Goal: Communication & Community: Answer question/provide support

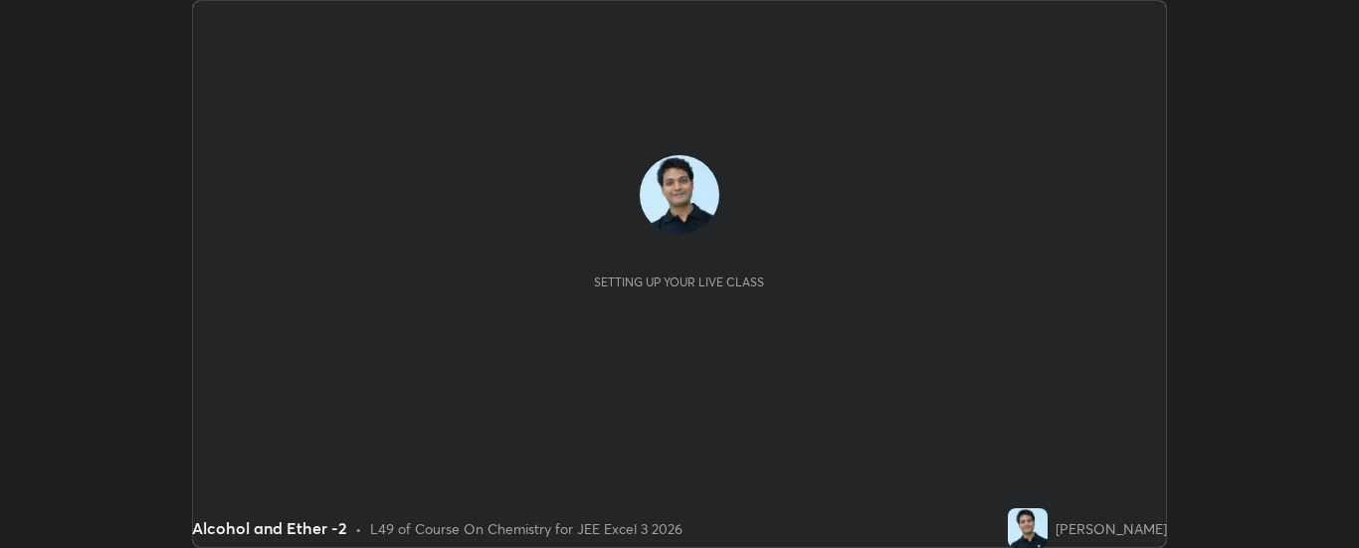
scroll to position [548, 1359]
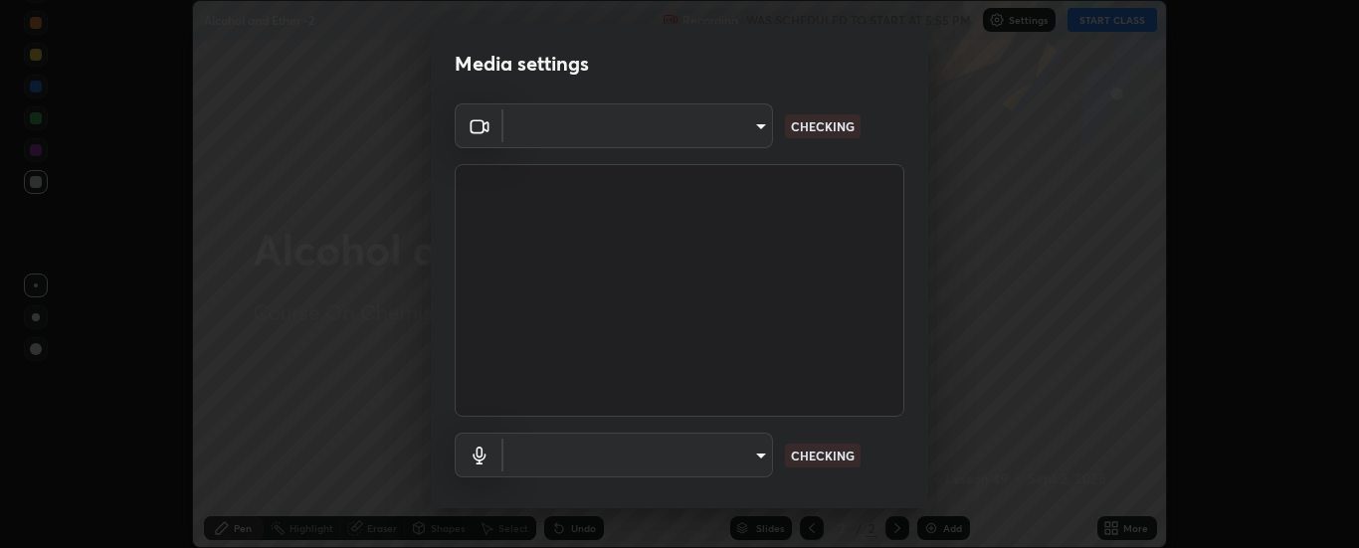
type input "33bb49e09bcfbb4316c4890d77ad60ffd3795cdb709f4857747982be22fbf515"
type input "default"
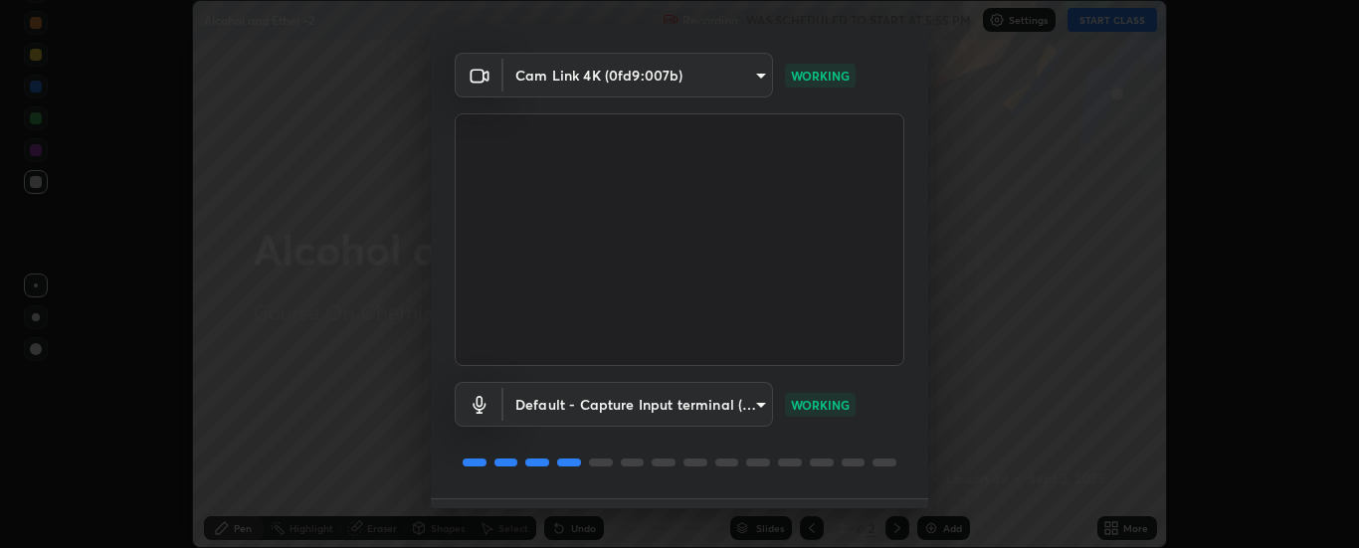
scroll to position [104, 0]
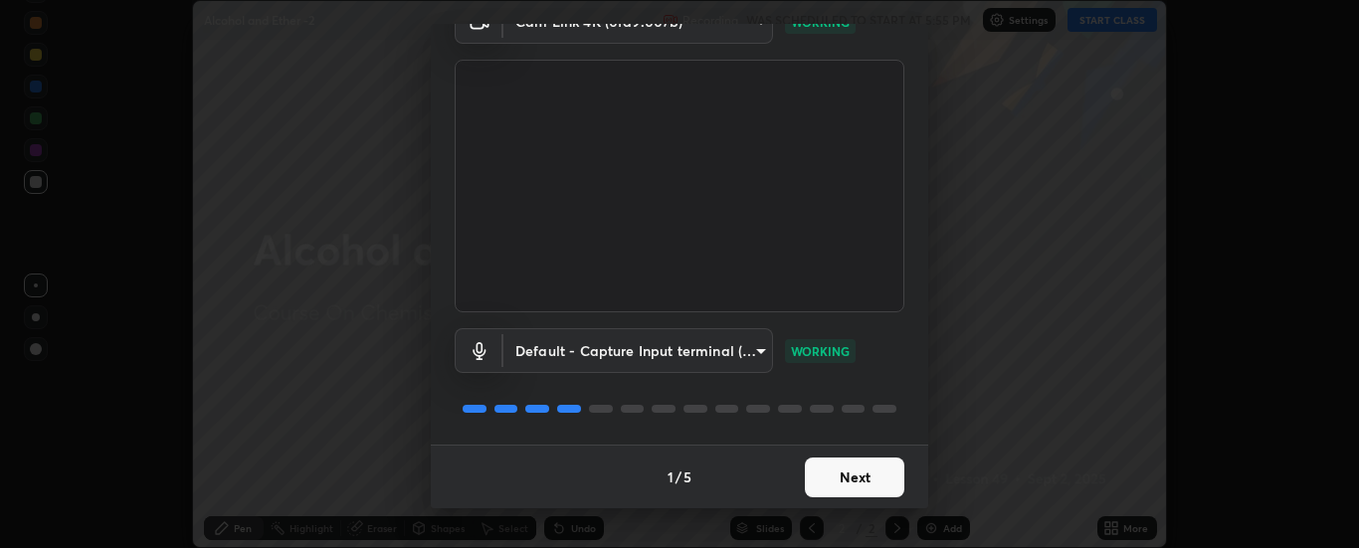
click at [847, 473] on button "Next" at bounding box center [854, 478] width 99 height 40
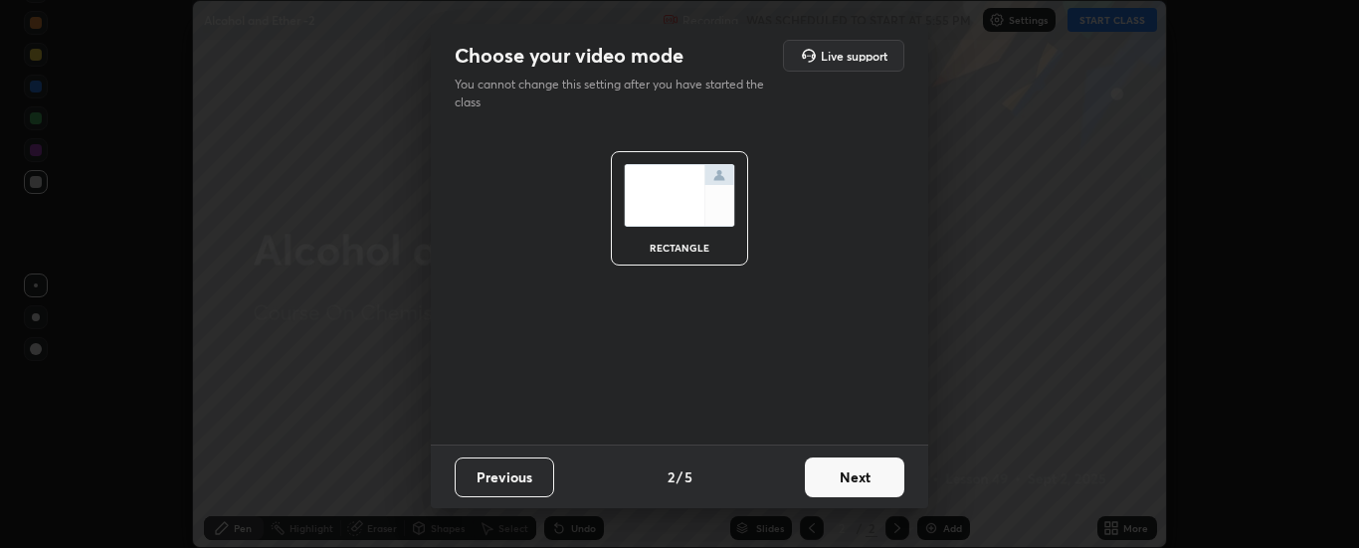
scroll to position [0, 0]
click at [850, 474] on button "Next" at bounding box center [854, 478] width 99 height 40
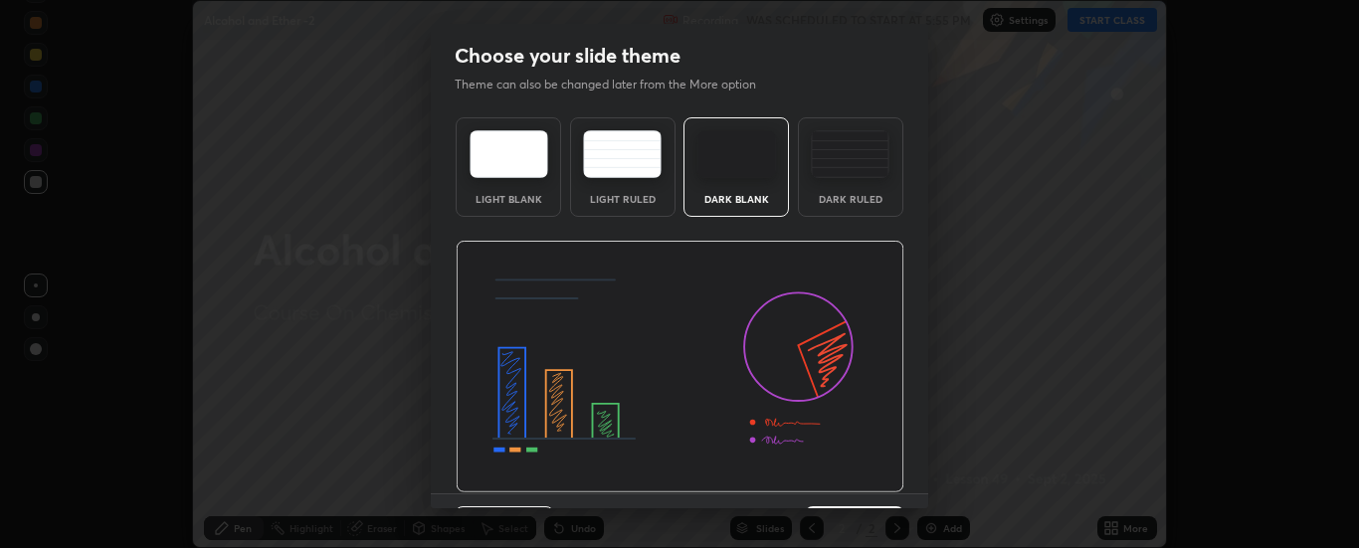
scroll to position [49, 0]
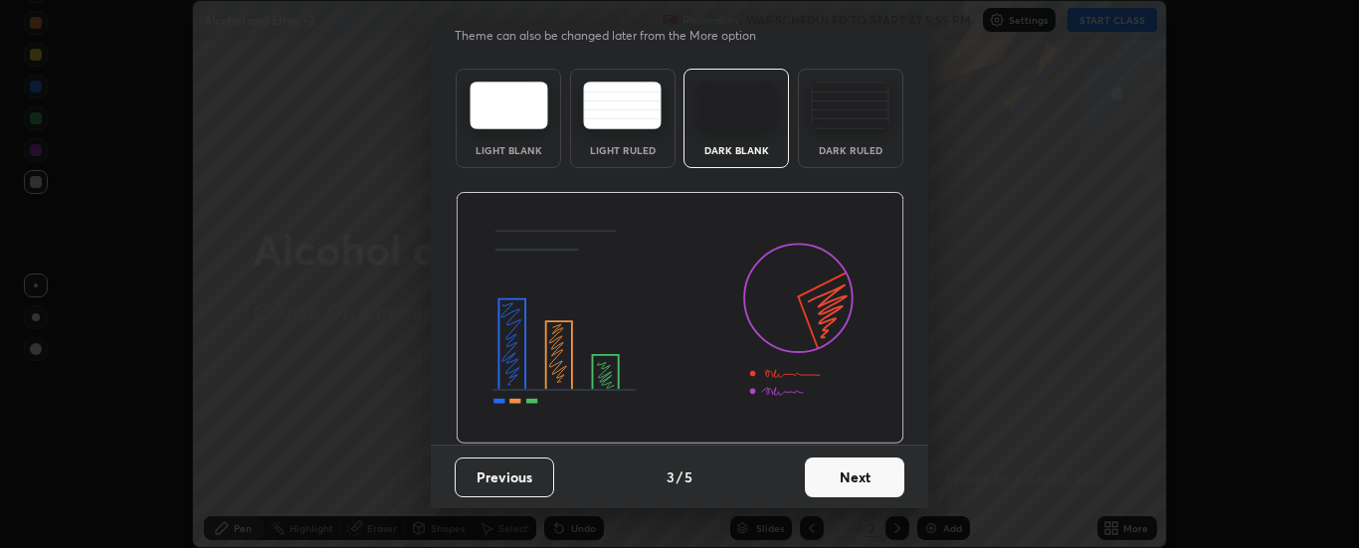
click at [850, 473] on button "Next" at bounding box center [854, 478] width 99 height 40
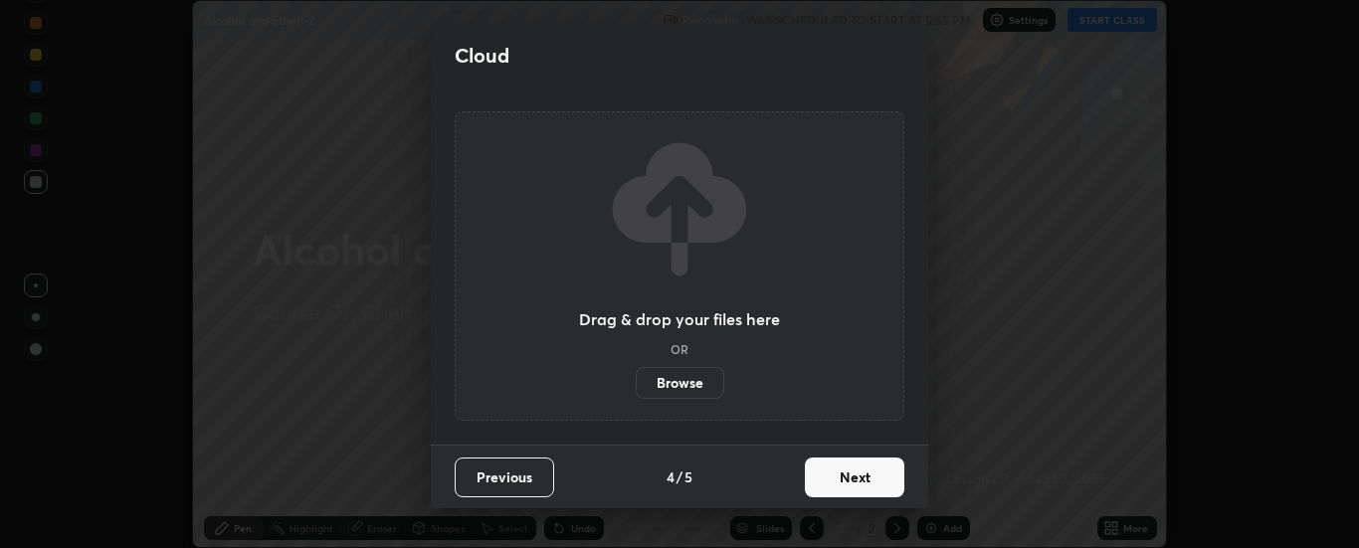
scroll to position [0, 0]
click at [856, 482] on button "Next" at bounding box center [854, 478] width 99 height 40
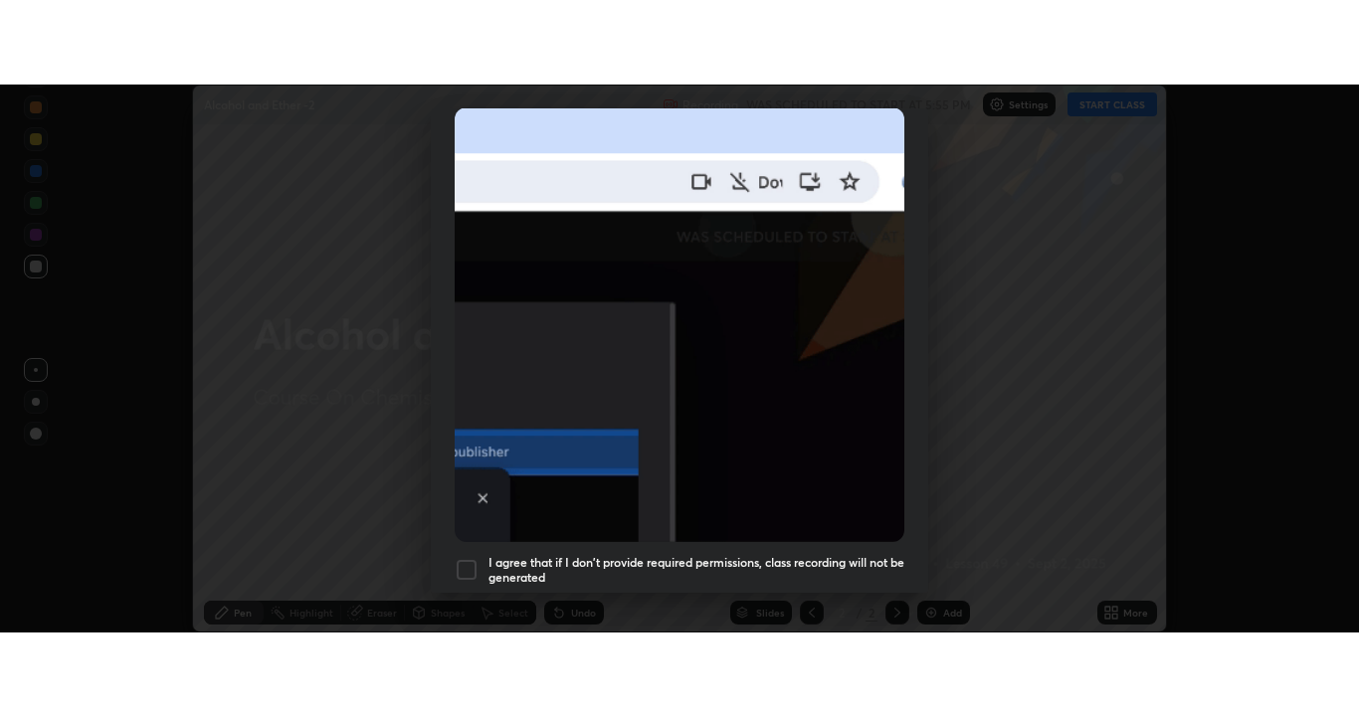
scroll to position [510, 0]
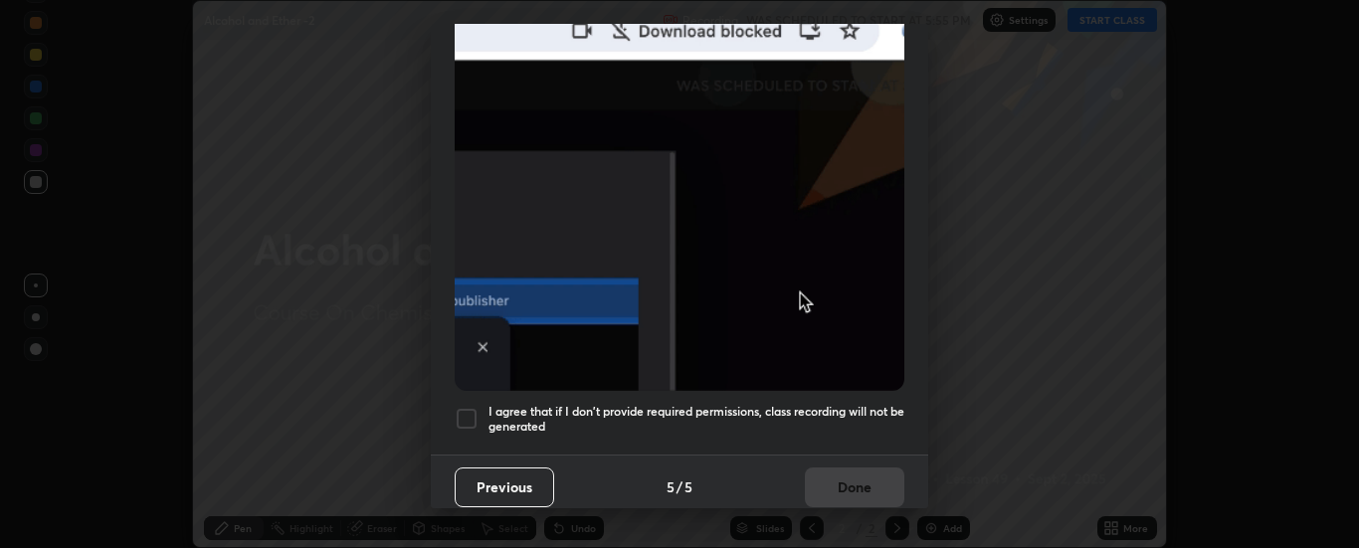
click at [467, 410] on div at bounding box center [467, 419] width 24 height 24
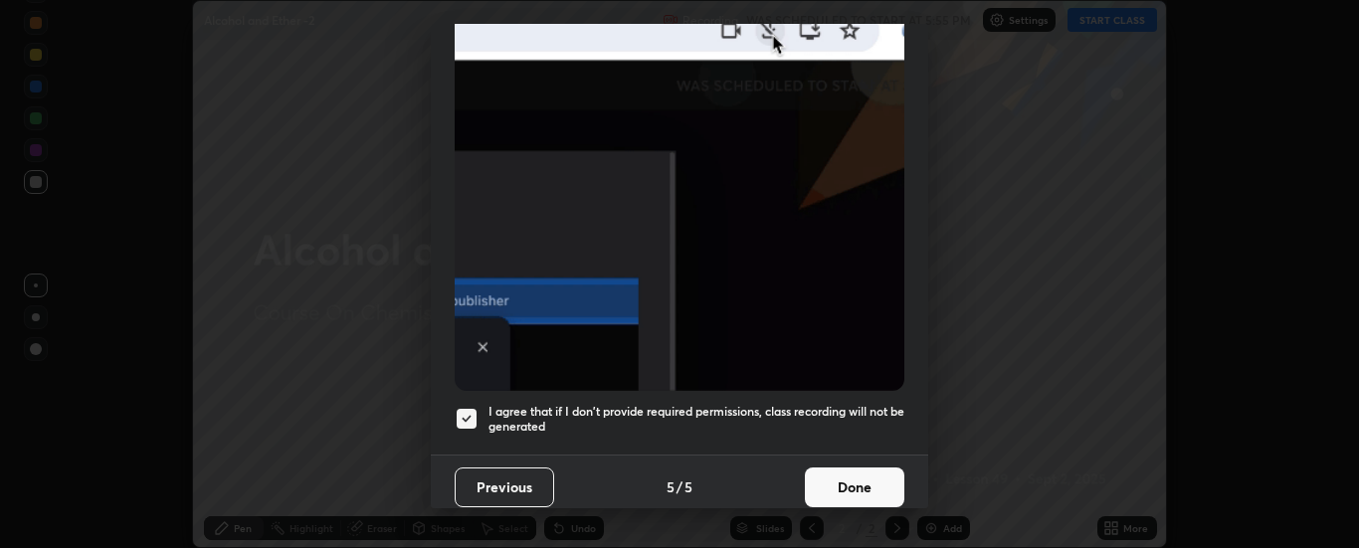
click at [849, 477] on button "Done" at bounding box center [854, 488] width 99 height 40
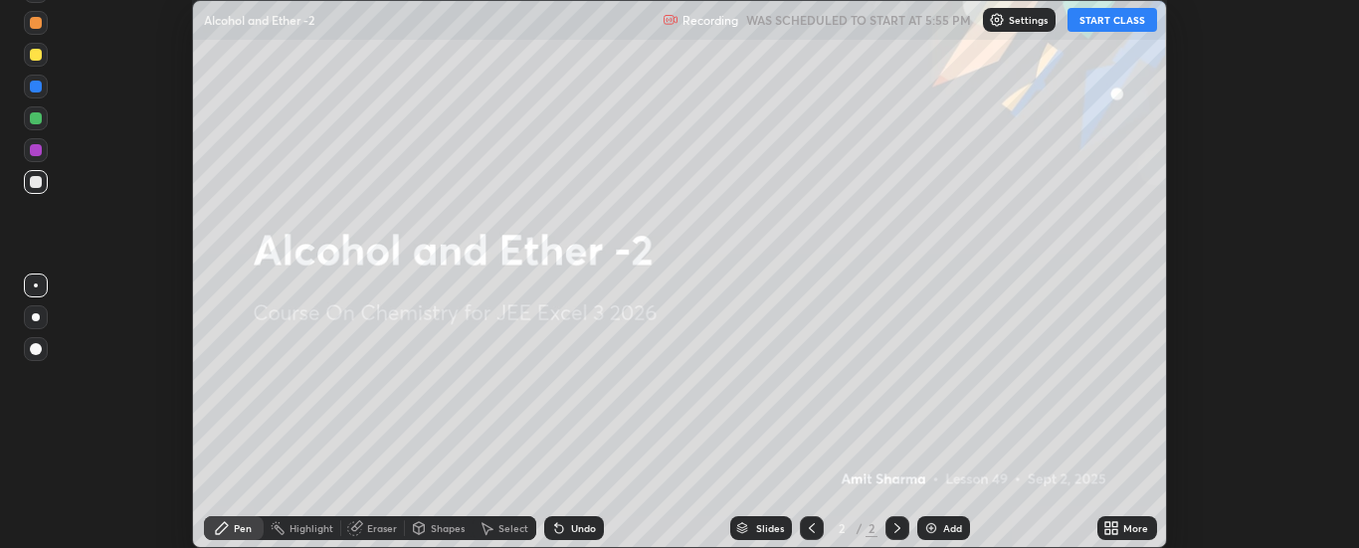
click at [1117, 22] on button "START CLASS" at bounding box center [1112, 20] width 90 height 24
click at [1117, 531] on icon at bounding box center [1115, 531] width 5 height 5
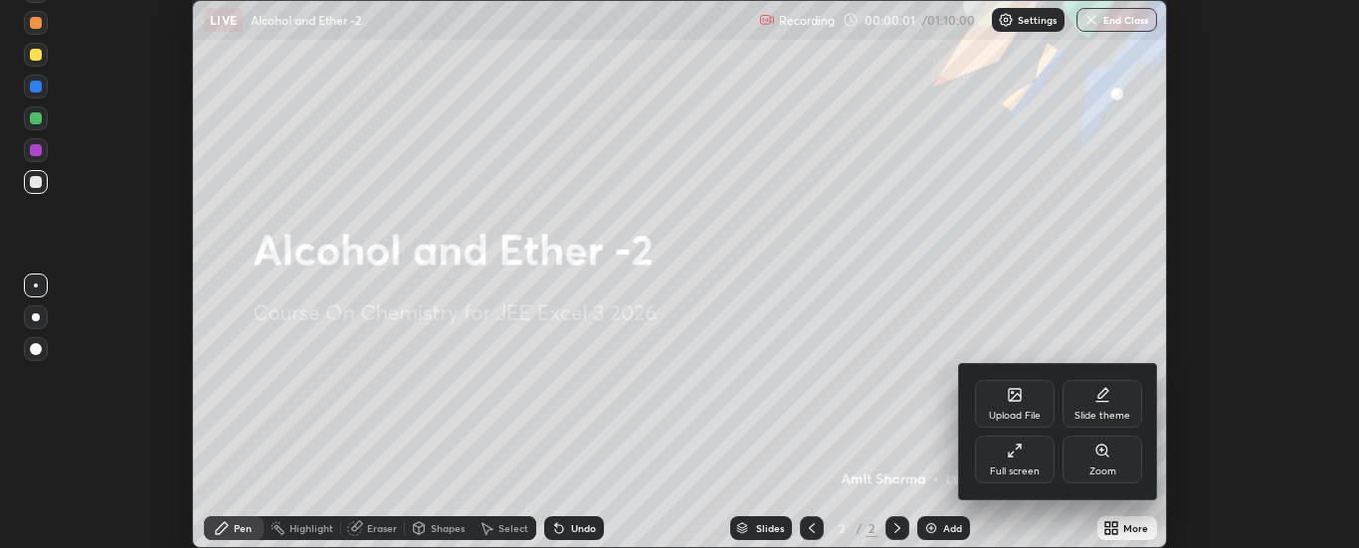
click at [1028, 458] on div "Full screen" at bounding box center [1015, 460] width 80 height 48
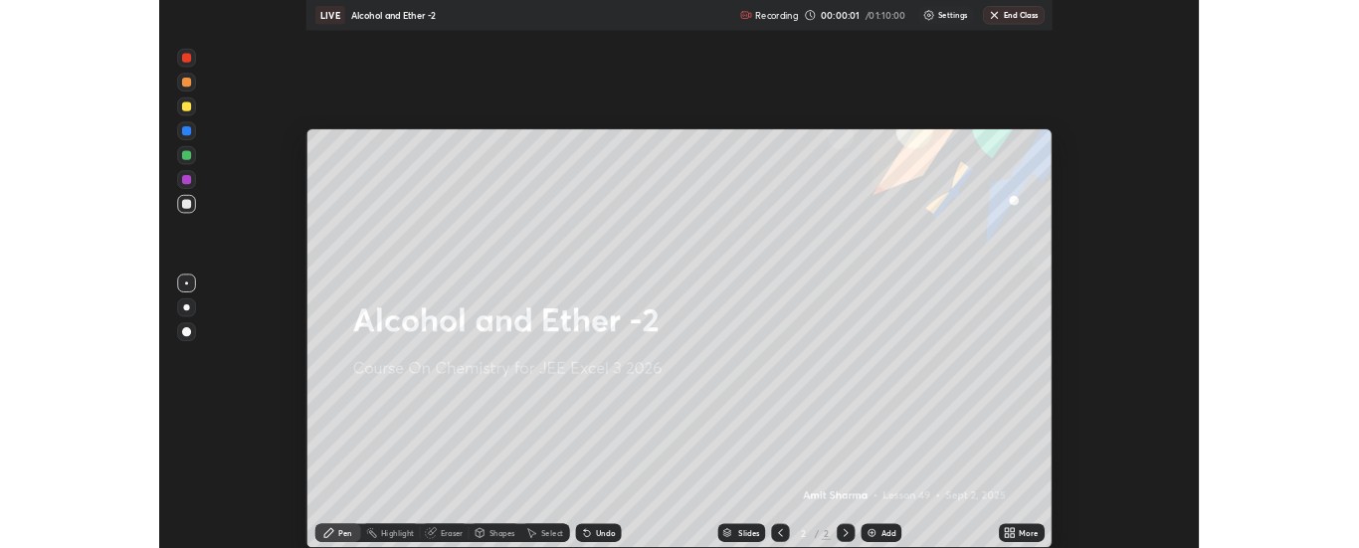
scroll to position [716, 1359]
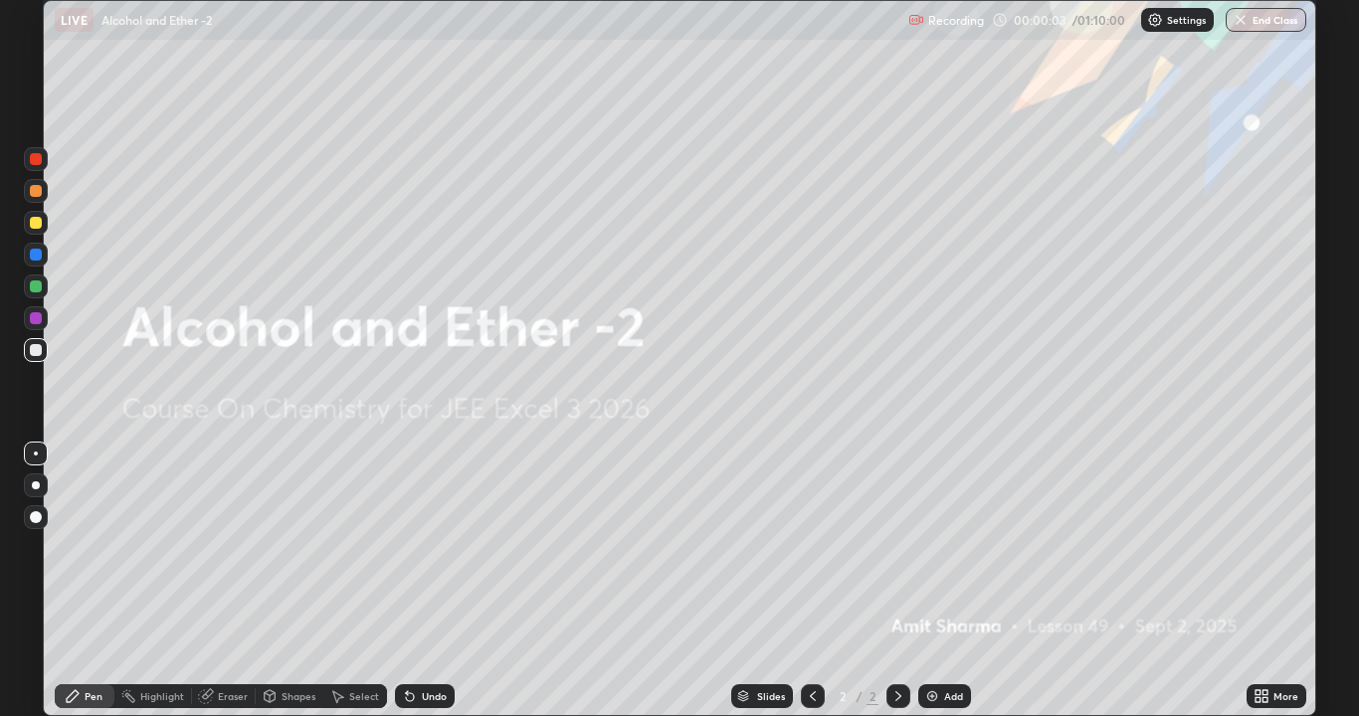
click at [945, 547] on div "Add" at bounding box center [953, 696] width 19 height 10
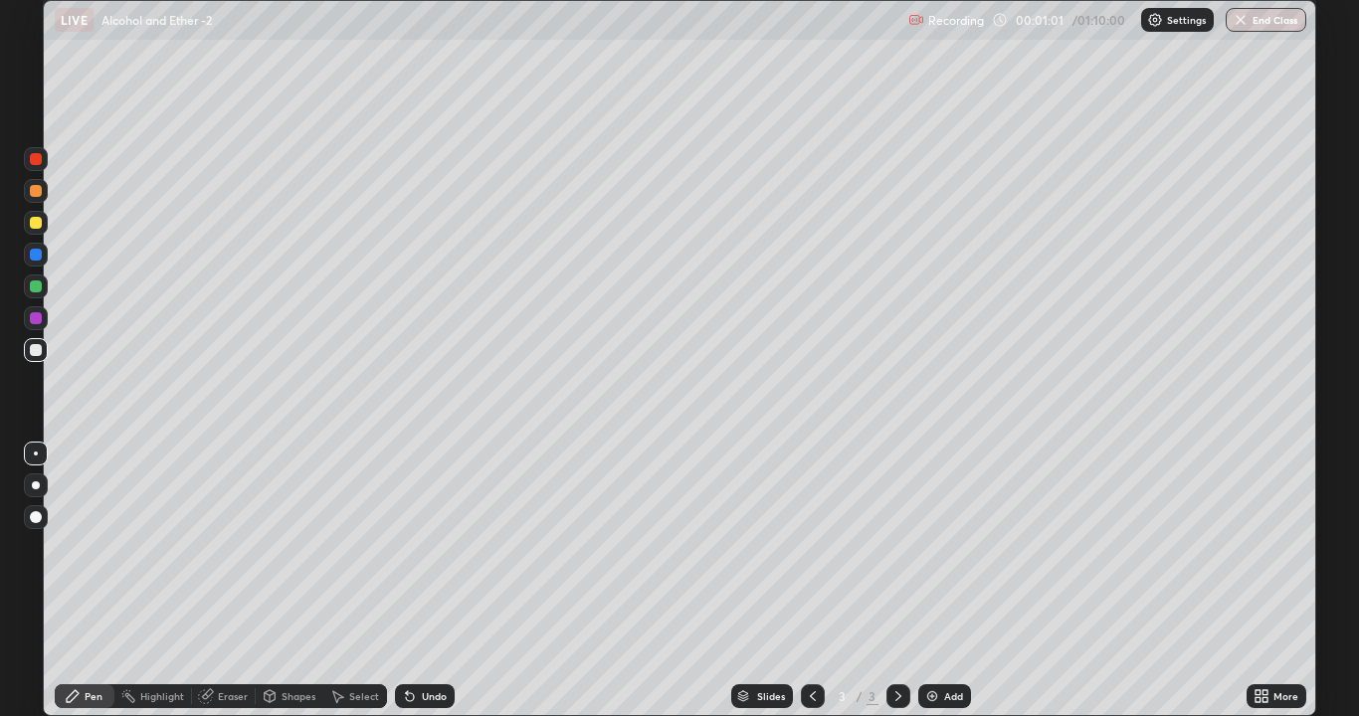
click at [38, 225] on div at bounding box center [36, 223] width 12 height 12
click at [45, 352] on div at bounding box center [36, 350] width 24 height 24
click at [234, 547] on div "Eraser" at bounding box center [233, 696] width 30 height 10
click at [103, 547] on div "Pen" at bounding box center [85, 696] width 60 height 24
click at [34, 318] on div at bounding box center [36, 318] width 12 height 12
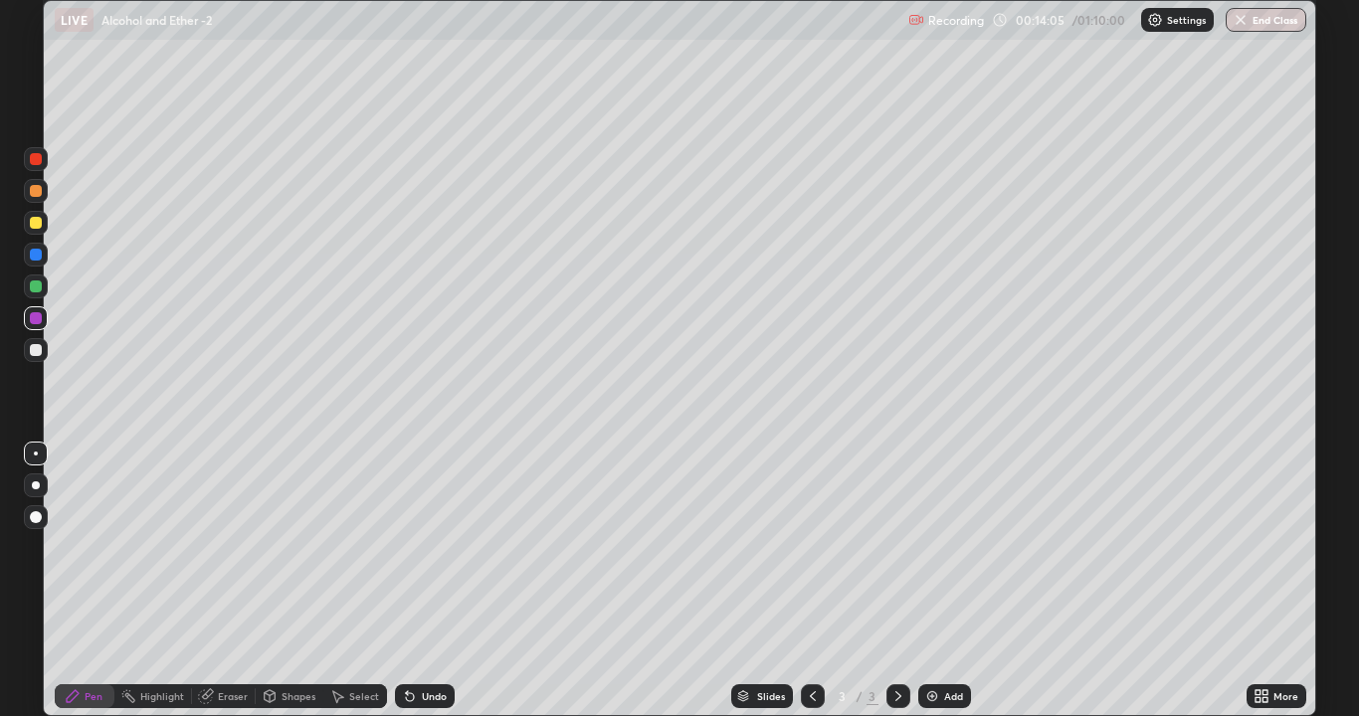
click at [937, 547] on img at bounding box center [932, 696] width 16 height 16
click at [40, 222] on div at bounding box center [36, 223] width 12 height 12
click at [39, 189] on div at bounding box center [36, 191] width 12 height 12
click at [37, 348] on div at bounding box center [36, 350] width 12 height 12
click at [37, 191] on div at bounding box center [36, 191] width 12 height 12
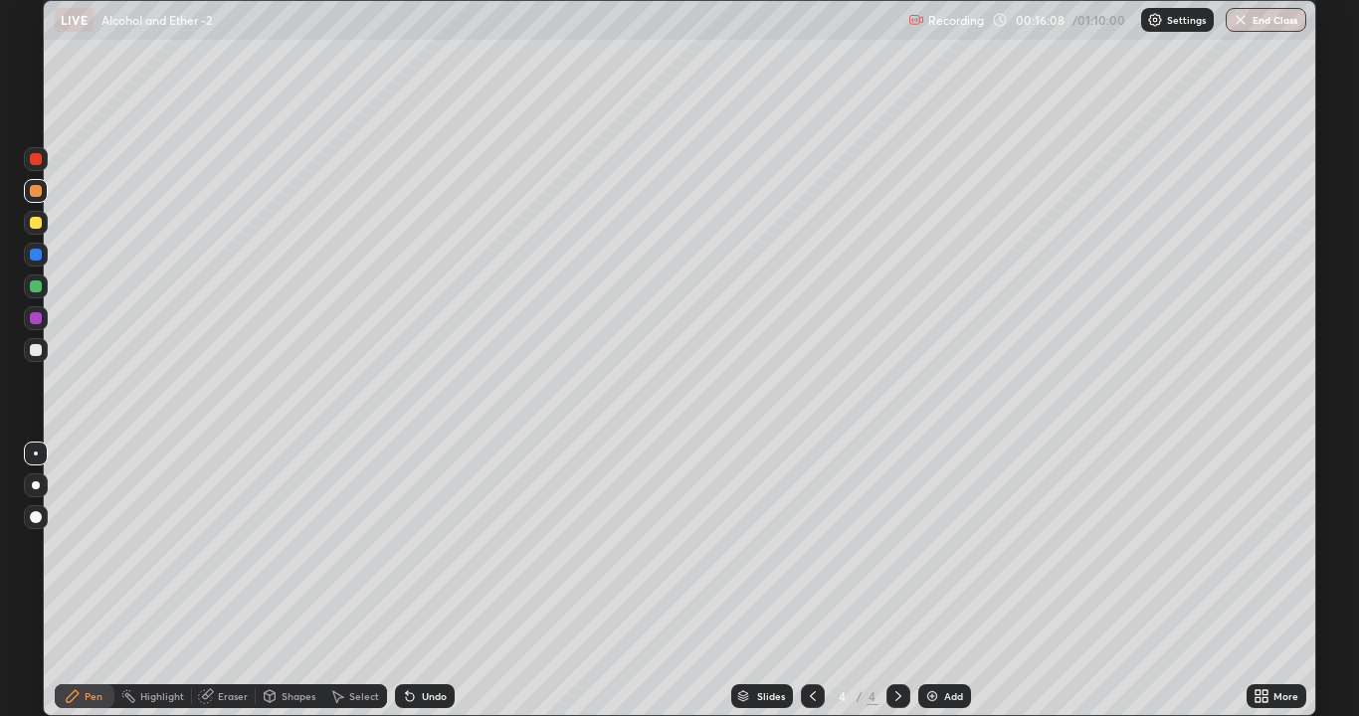
click at [35, 349] on div at bounding box center [36, 350] width 12 height 12
click at [941, 547] on div "Add" at bounding box center [944, 696] width 53 height 24
click at [36, 223] on div at bounding box center [36, 223] width 12 height 12
click at [35, 349] on div at bounding box center [36, 350] width 12 height 12
click at [415, 547] on icon at bounding box center [410, 696] width 16 height 16
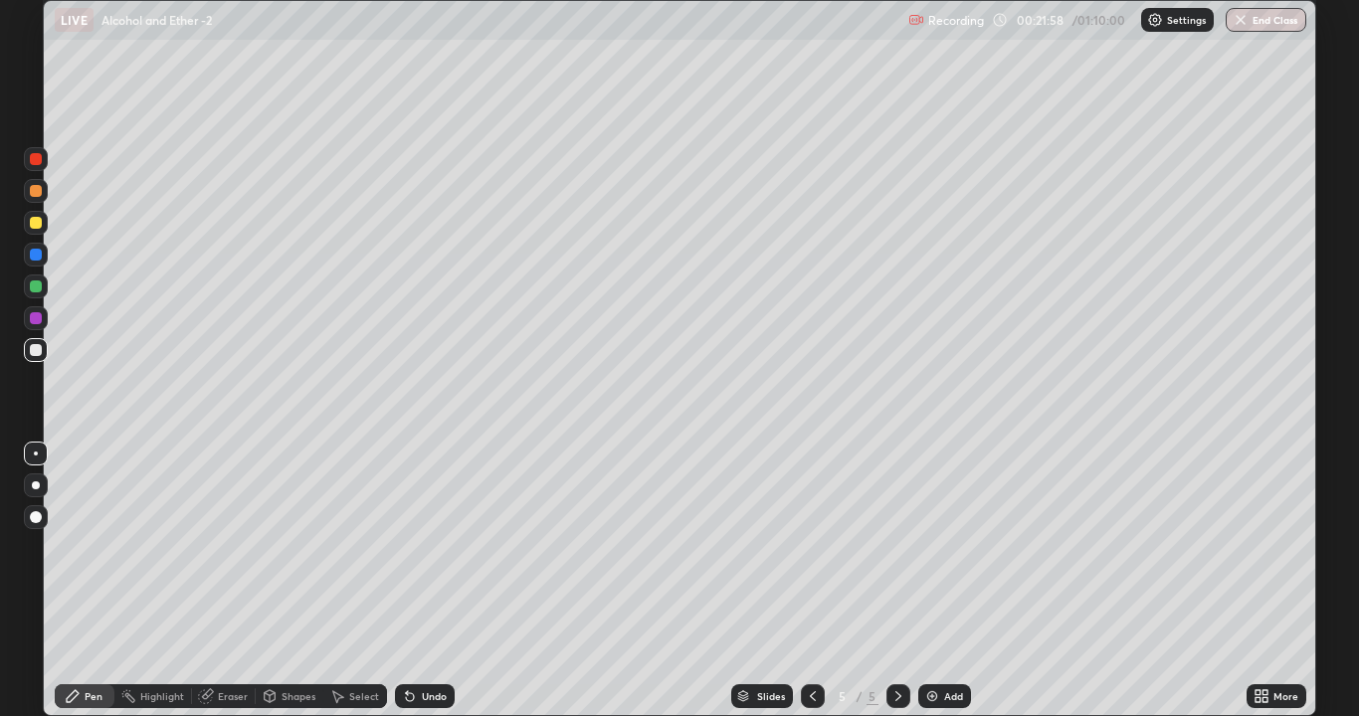
click at [34, 319] on div at bounding box center [36, 318] width 12 height 12
click at [35, 347] on div at bounding box center [36, 350] width 12 height 12
click at [232, 547] on div "Eraser" at bounding box center [224, 696] width 64 height 24
click at [105, 547] on div "Pen" at bounding box center [85, 696] width 60 height 24
click at [227, 547] on div "Eraser" at bounding box center [233, 696] width 30 height 10
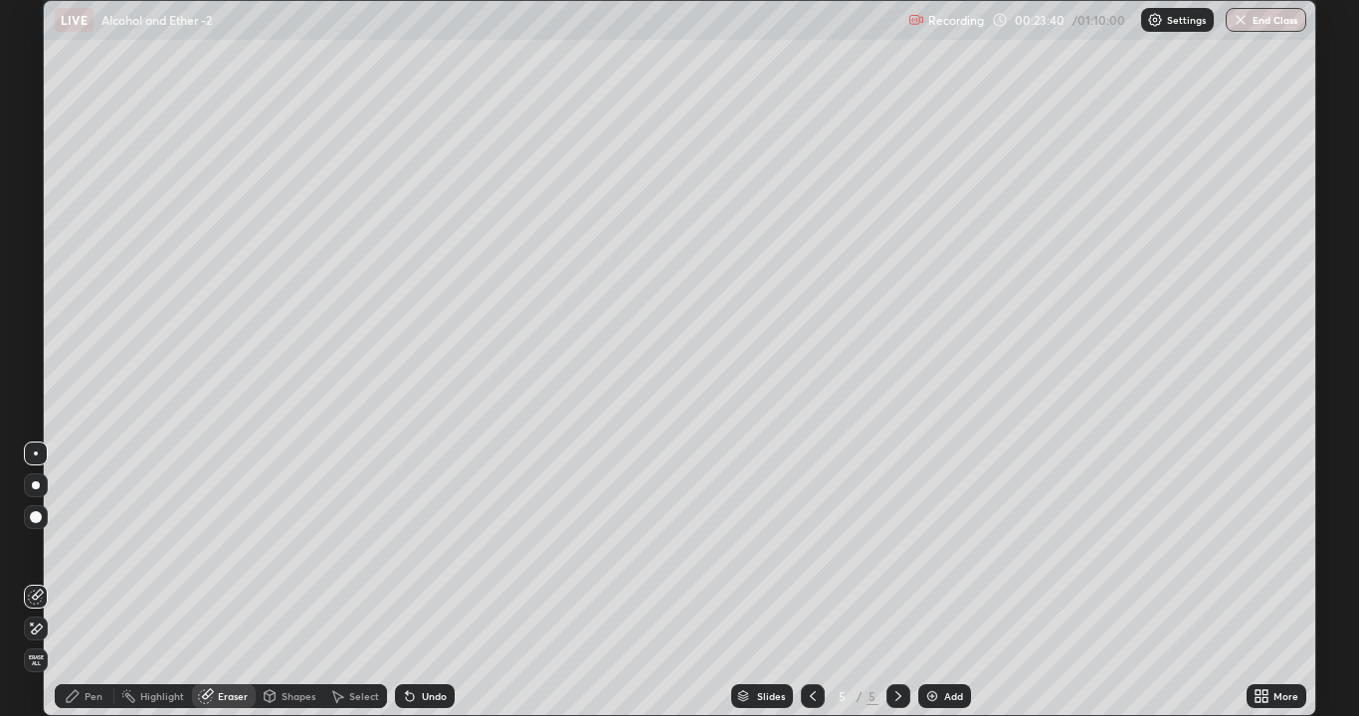
click at [99, 547] on div "Pen" at bounding box center [85, 696] width 60 height 24
click at [40, 317] on div at bounding box center [36, 318] width 12 height 12
click at [936, 547] on img at bounding box center [932, 696] width 16 height 16
click at [40, 353] on div at bounding box center [36, 350] width 12 height 12
click at [40, 314] on div at bounding box center [36, 318] width 12 height 12
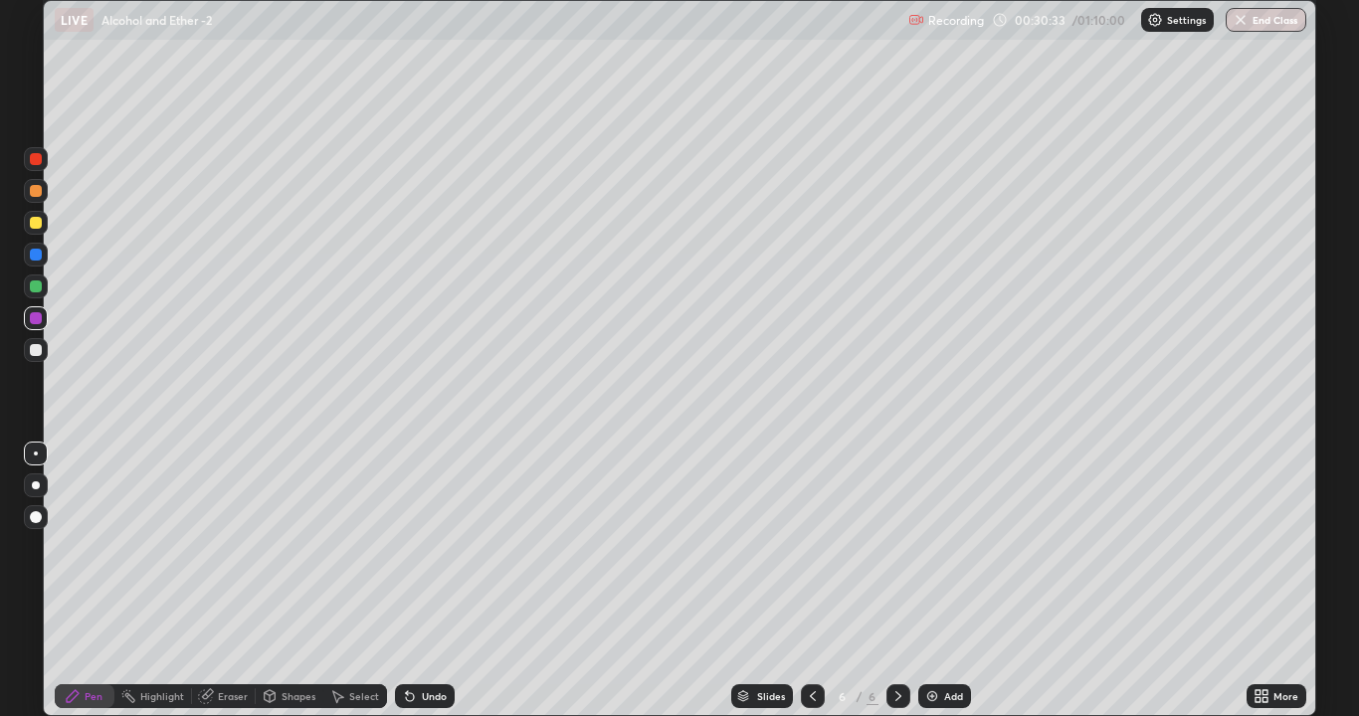
click at [39, 349] on div at bounding box center [36, 350] width 12 height 12
click at [34, 319] on div at bounding box center [36, 318] width 12 height 12
click at [36, 350] on div at bounding box center [36, 350] width 12 height 12
click at [941, 547] on div "Add" at bounding box center [944, 696] width 53 height 24
click at [40, 227] on div at bounding box center [36, 223] width 12 height 12
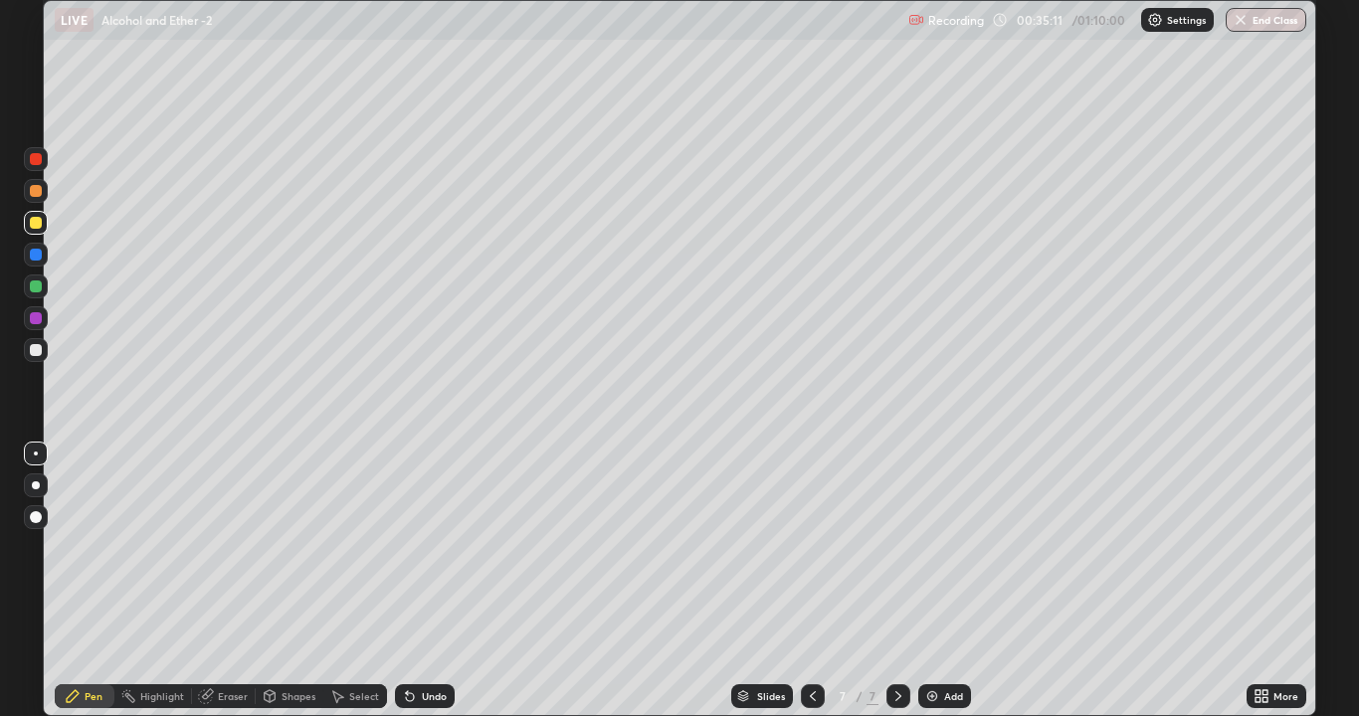
click at [37, 352] on div at bounding box center [36, 350] width 12 height 12
click at [35, 316] on div at bounding box center [36, 318] width 12 height 12
click at [43, 353] on div at bounding box center [36, 350] width 24 height 24
click at [33, 314] on div at bounding box center [36, 318] width 12 height 12
click at [39, 351] on div at bounding box center [36, 350] width 12 height 12
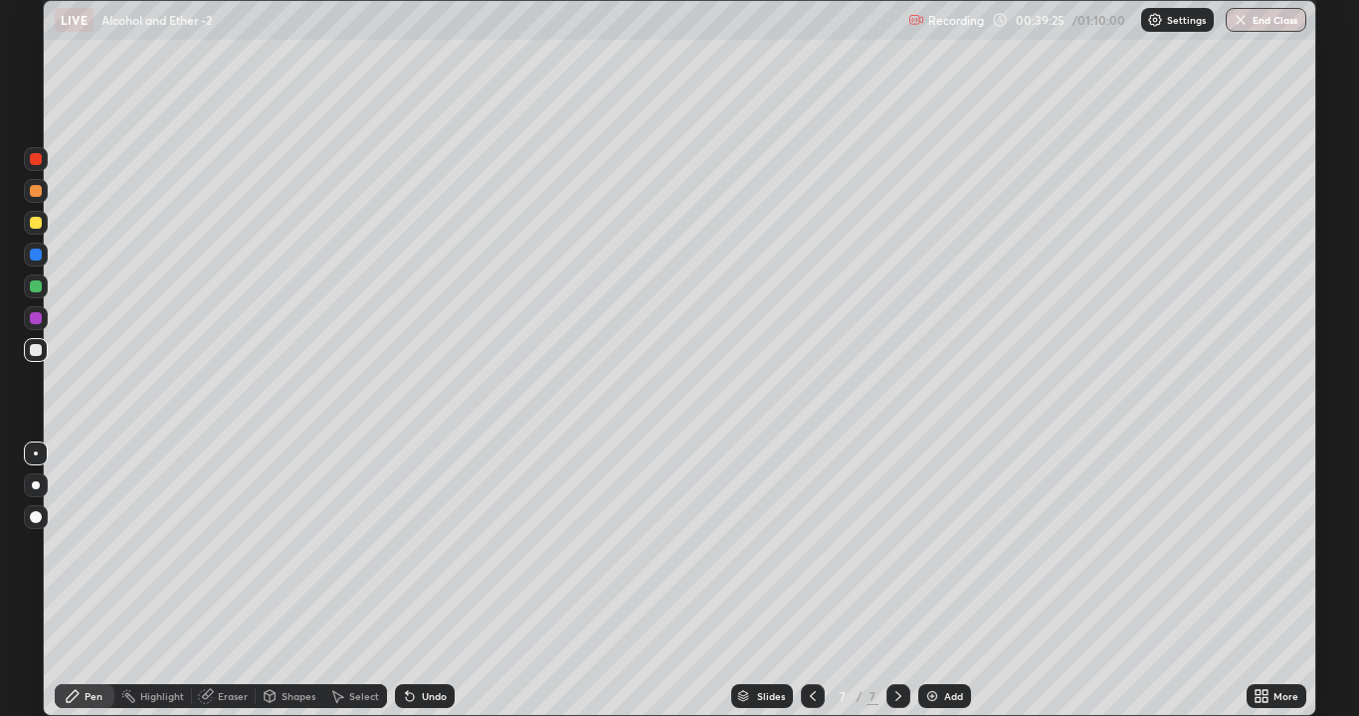
click at [947, 547] on div "Add" at bounding box center [953, 696] width 19 height 10
click at [38, 220] on div at bounding box center [36, 223] width 12 height 12
click at [33, 351] on div at bounding box center [36, 350] width 12 height 12
click at [36, 318] on div at bounding box center [36, 318] width 12 height 12
click at [35, 347] on div at bounding box center [36, 350] width 12 height 12
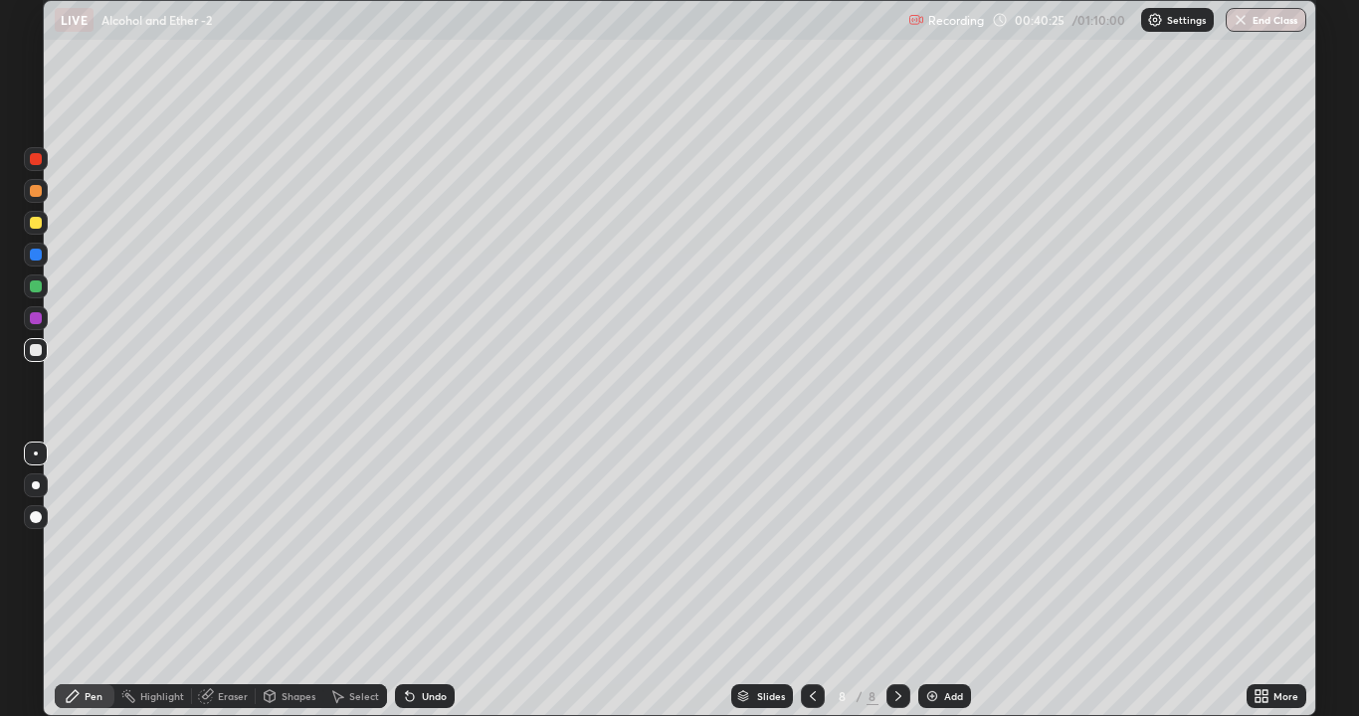
click at [34, 318] on div at bounding box center [36, 318] width 12 height 12
click at [38, 349] on div at bounding box center [36, 350] width 12 height 12
click at [933, 547] on img at bounding box center [932, 696] width 16 height 16
click at [40, 224] on div at bounding box center [36, 223] width 12 height 12
click at [805, 547] on icon at bounding box center [813, 696] width 16 height 16
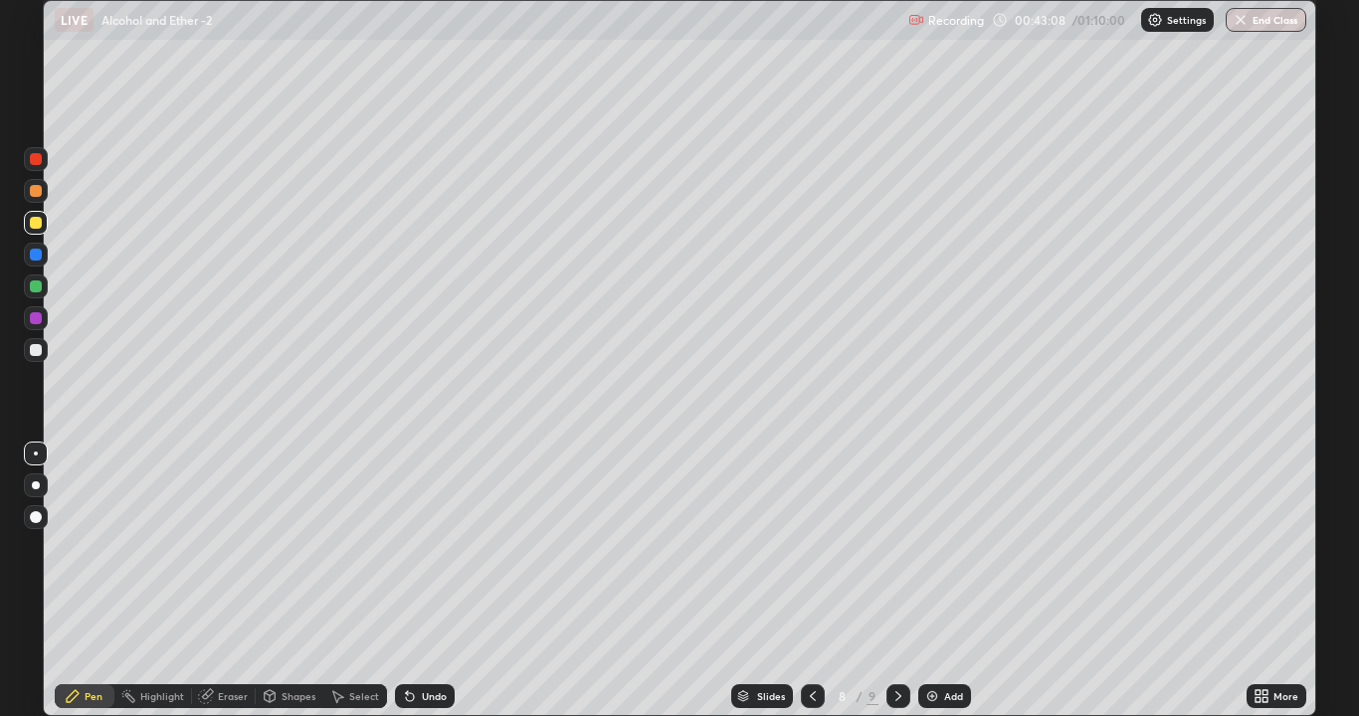
click at [814, 547] on icon at bounding box center [813, 696] width 16 height 16
click at [890, 547] on icon at bounding box center [898, 696] width 16 height 16
click at [432, 547] on div "Undo" at bounding box center [434, 696] width 25 height 10
click at [39, 354] on div at bounding box center [36, 350] width 12 height 12
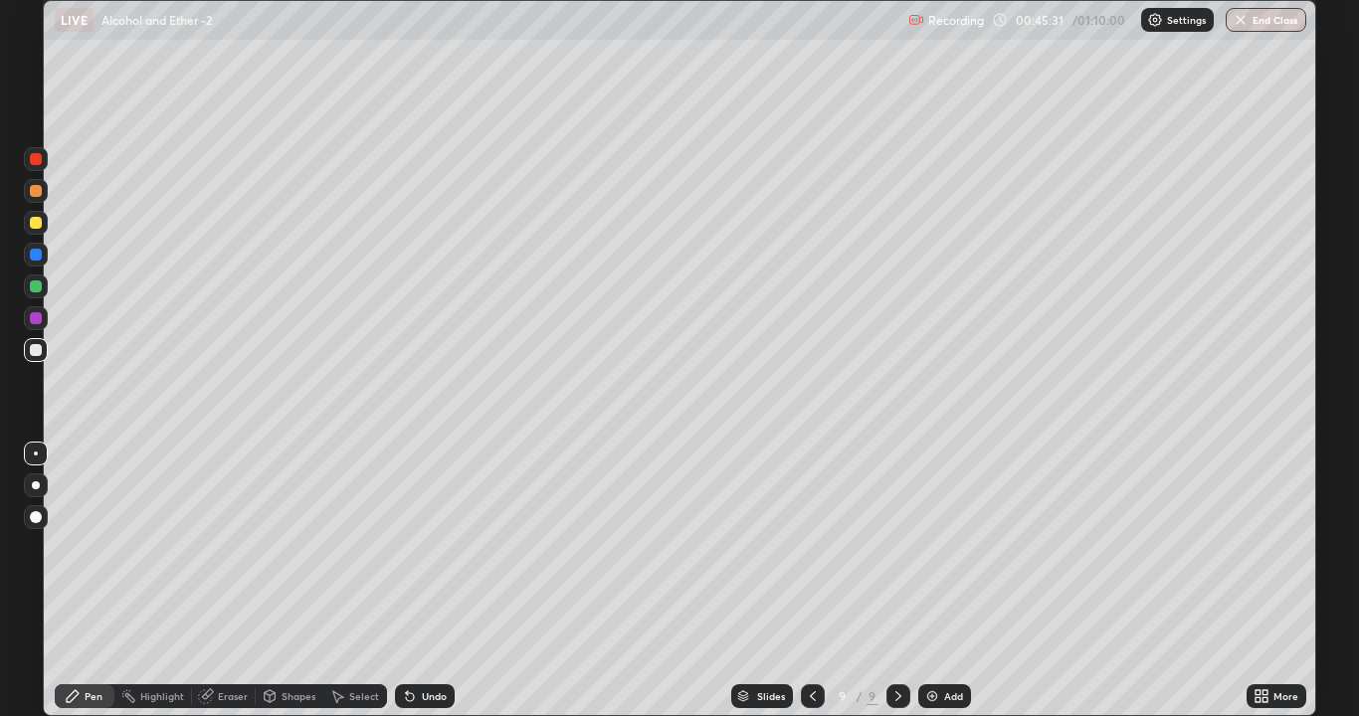
click at [231, 547] on div "Eraser" at bounding box center [233, 696] width 30 height 10
click at [92, 547] on div "Pen" at bounding box center [94, 696] width 18 height 10
click at [34, 223] on div at bounding box center [36, 223] width 12 height 12
click at [32, 348] on div at bounding box center [36, 350] width 12 height 12
click at [936, 547] on div "Add" at bounding box center [944, 696] width 53 height 24
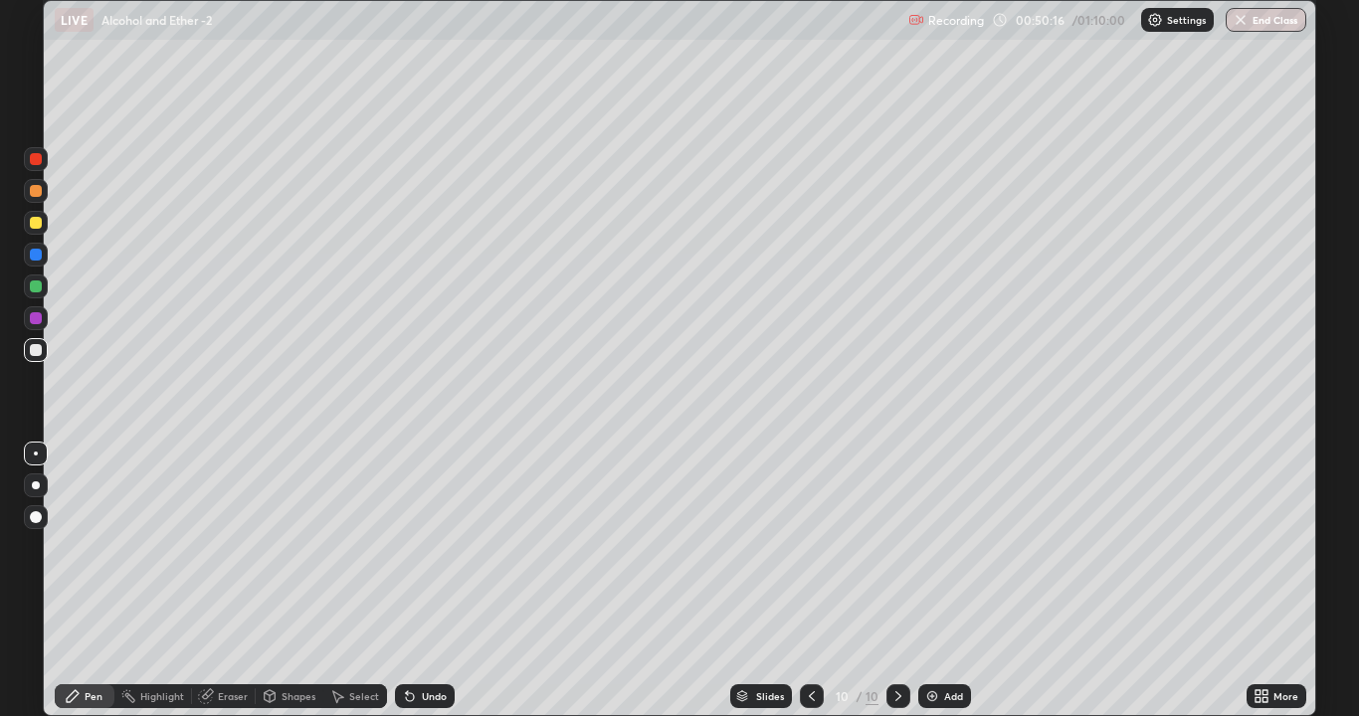
click at [37, 288] on div at bounding box center [36, 287] width 12 height 12
click at [35, 344] on div at bounding box center [36, 350] width 12 height 12
click at [37, 221] on div at bounding box center [36, 223] width 12 height 12
click at [30, 350] on div at bounding box center [36, 350] width 12 height 12
click at [34, 314] on div at bounding box center [36, 318] width 12 height 12
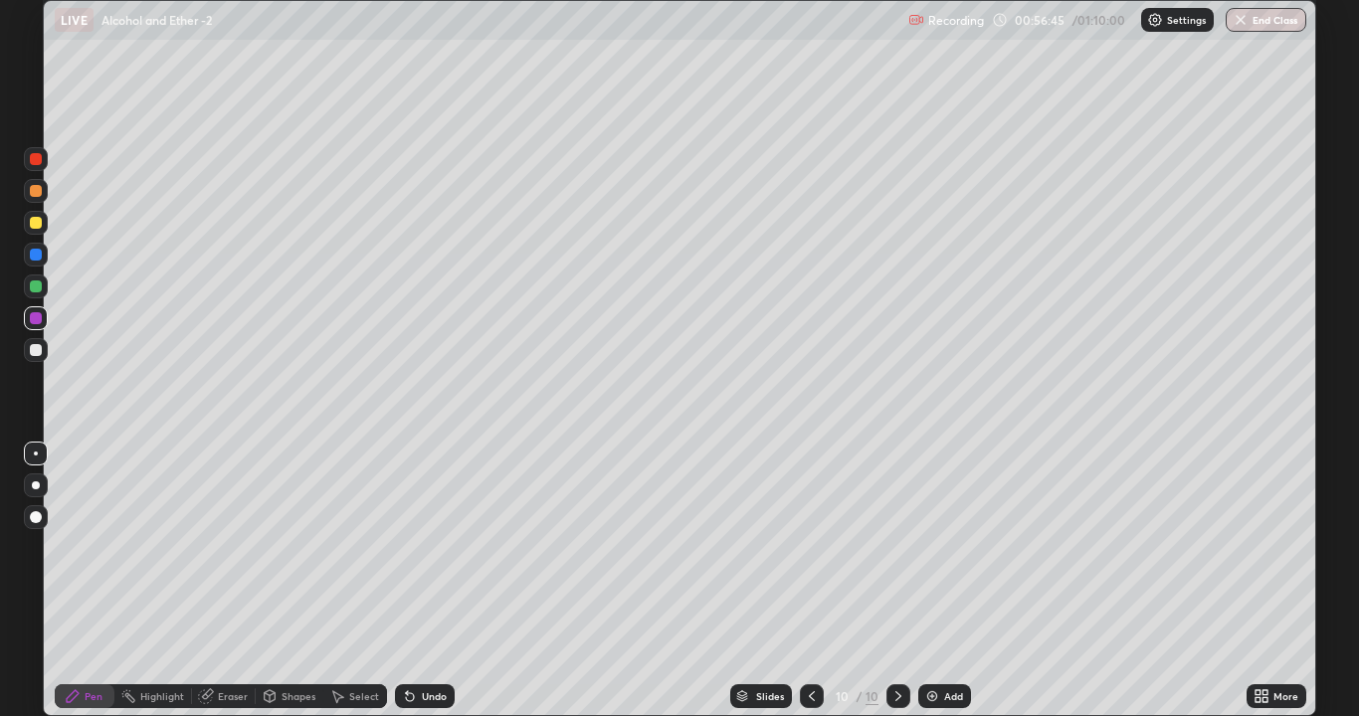
click at [940, 547] on div "Add" at bounding box center [944, 696] width 53 height 24
click at [37, 348] on div at bounding box center [36, 350] width 12 height 12
click at [41, 222] on div at bounding box center [36, 223] width 12 height 12
click at [39, 353] on div at bounding box center [36, 350] width 12 height 12
click at [942, 547] on div "Add" at bounding box center [944, 696] width 53 height 24
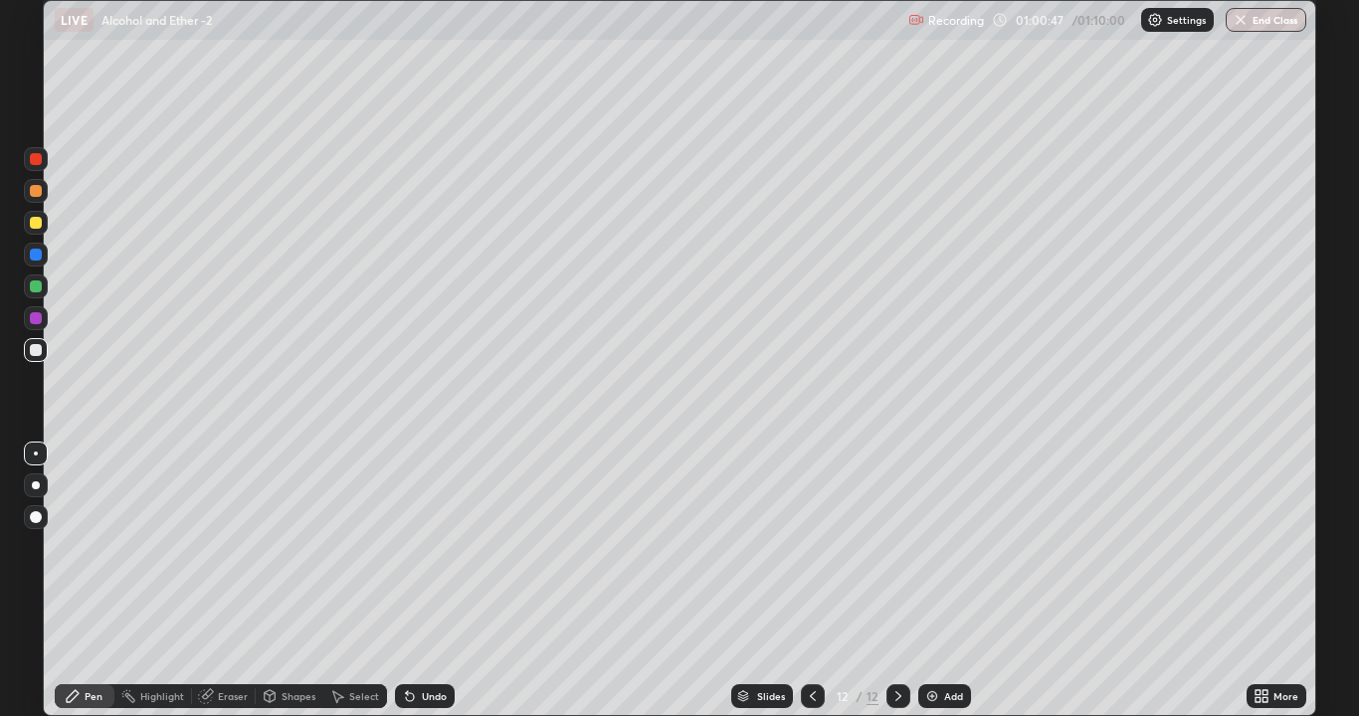
click at [43, 317] on div at bounding box center [36, 318] width 24 height 24
click at [41, 351] on div at bounding box center [36, 350] width 12 height 12
click at [38, 286] on div at bounding box center [36, 287] width 12 height 12
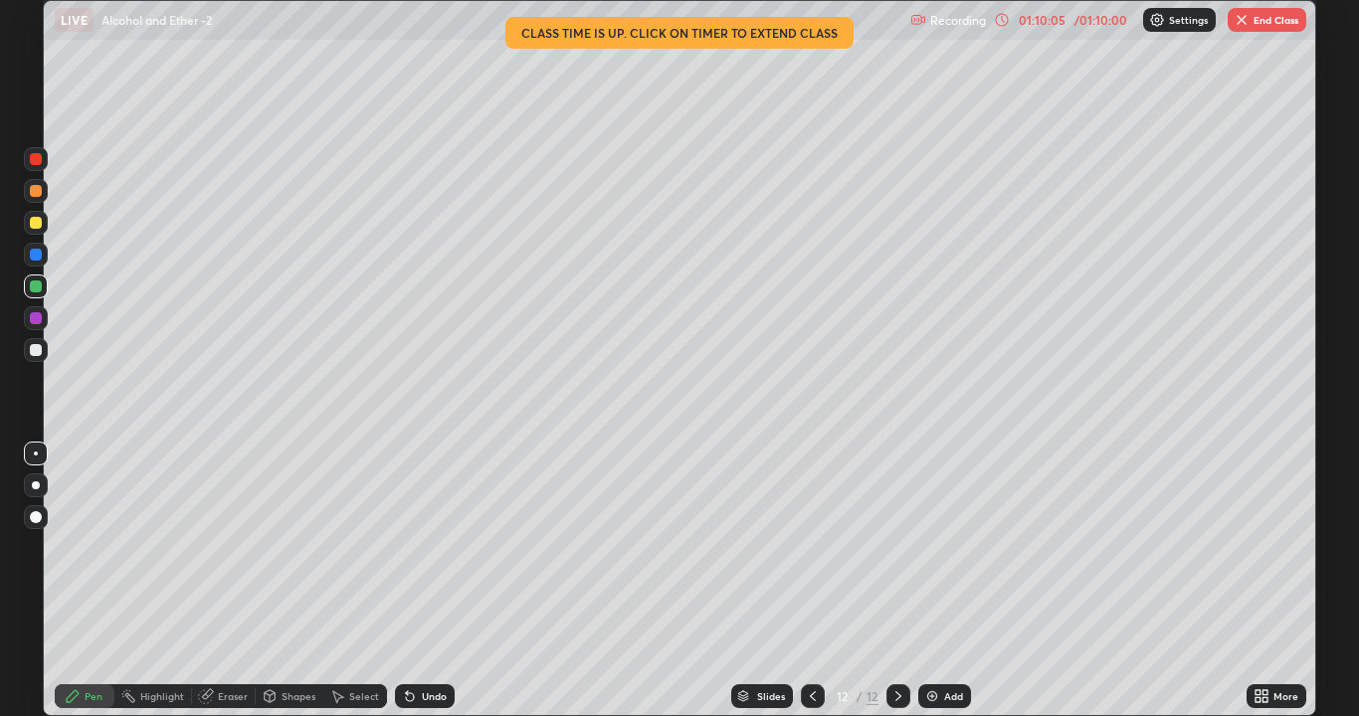
click at [1270, 18] on button "End Class" at bounding box center [1267, 20] width 79 height 24
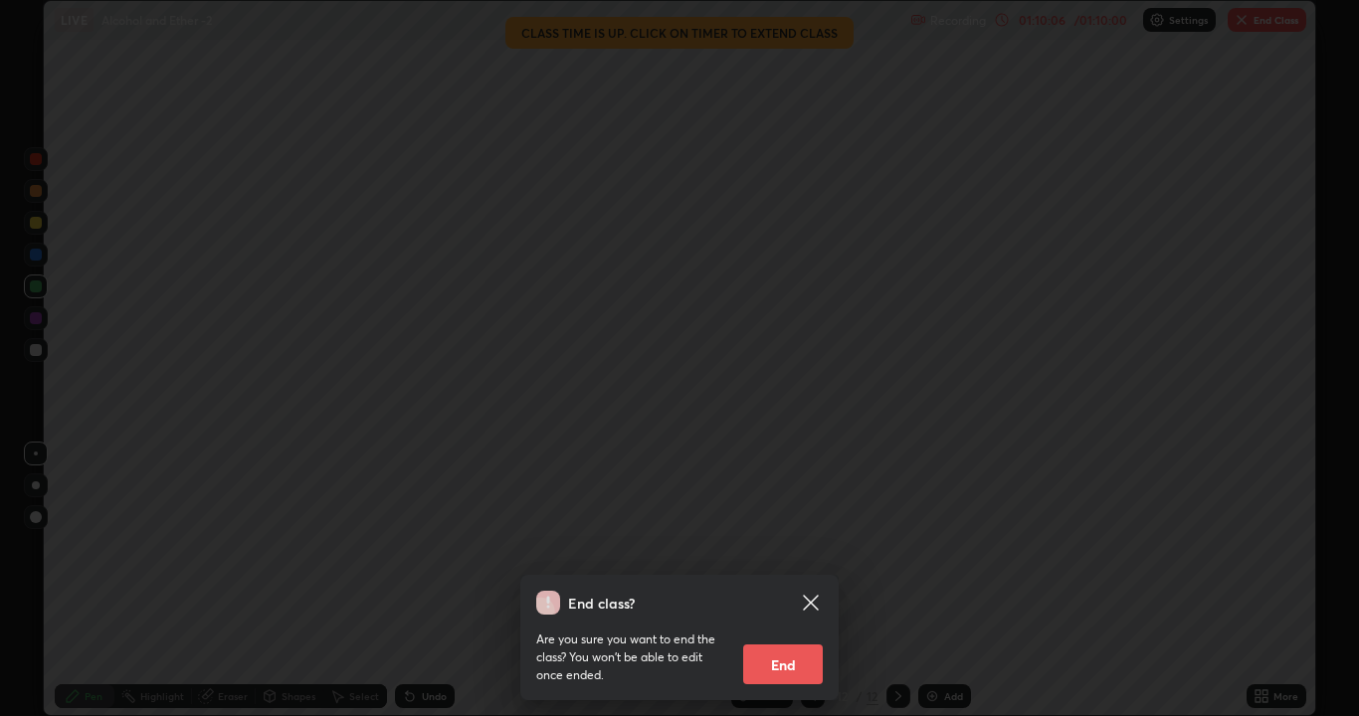
click at [792, 547] on button "End" at bounding box center [783, 665] width 80 height 40
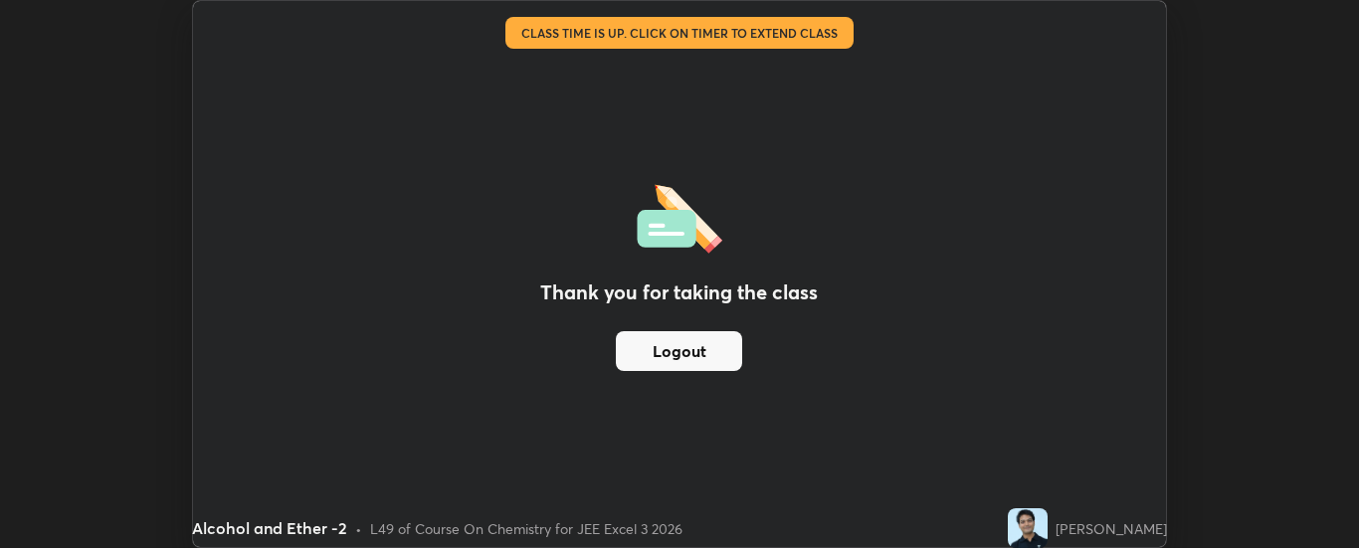
scroll to position [98930, 98119]
